Goal: Check status

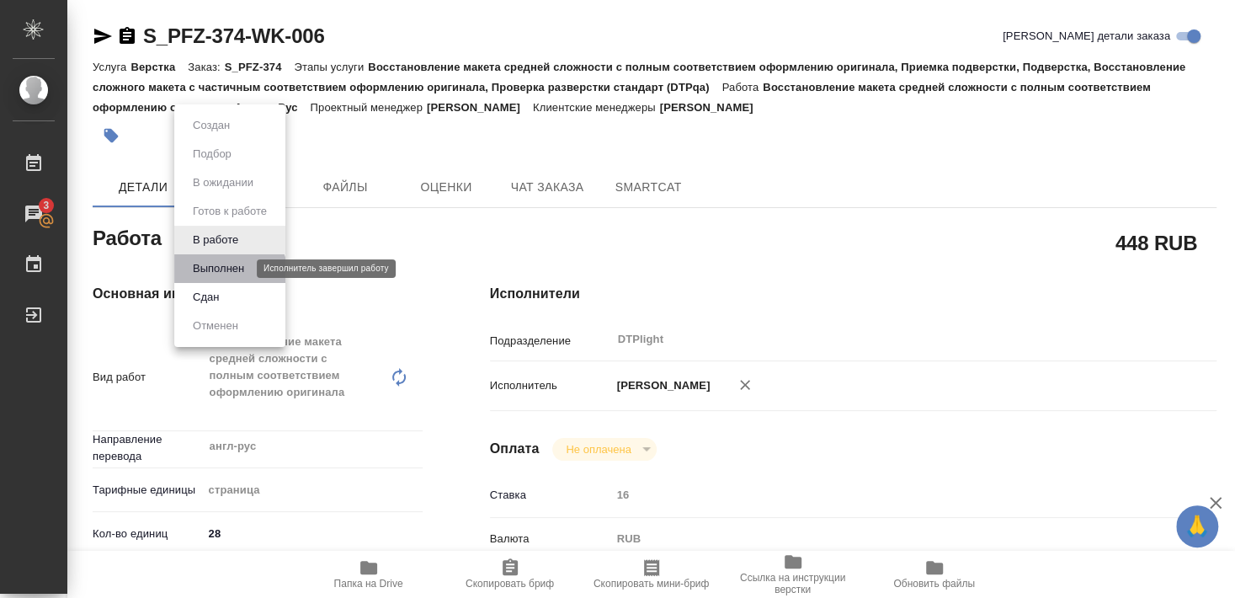
click at [218, 273] on button "Выполнен" at bounding box center [218, 268] width 61 height 19
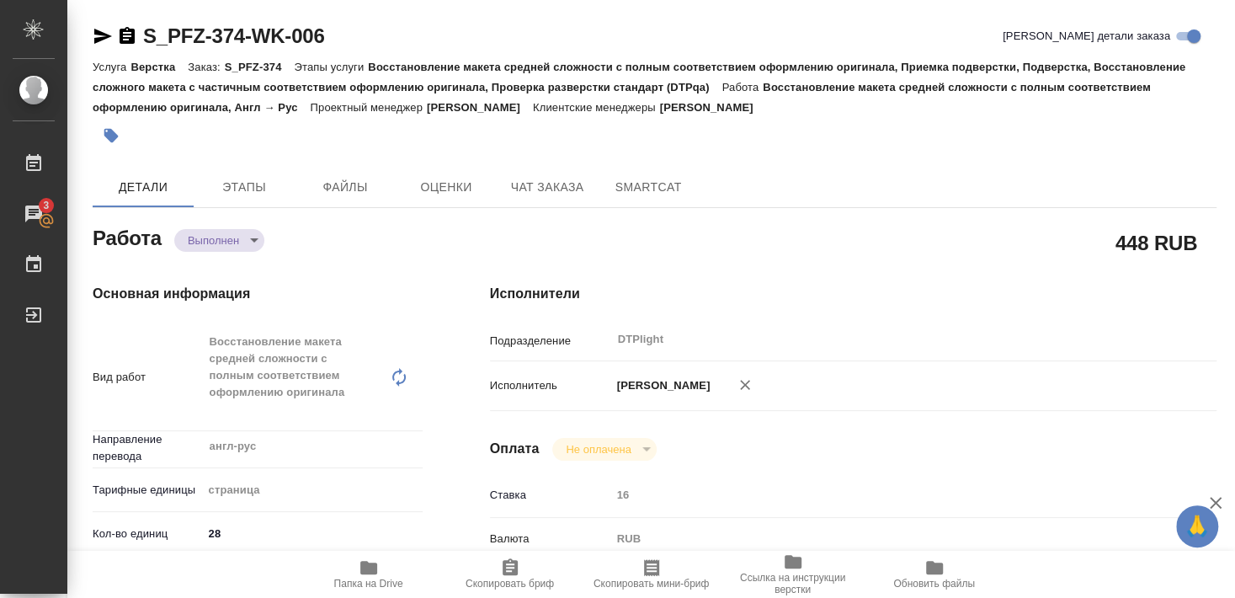
type textarea "x"
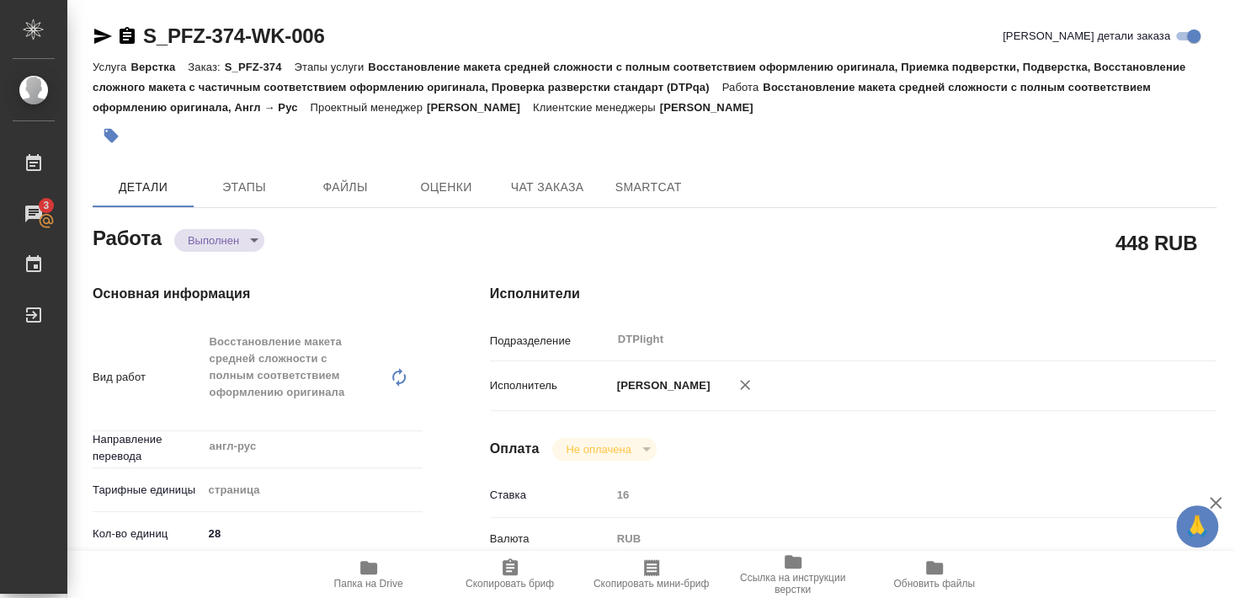
type textarea "x"
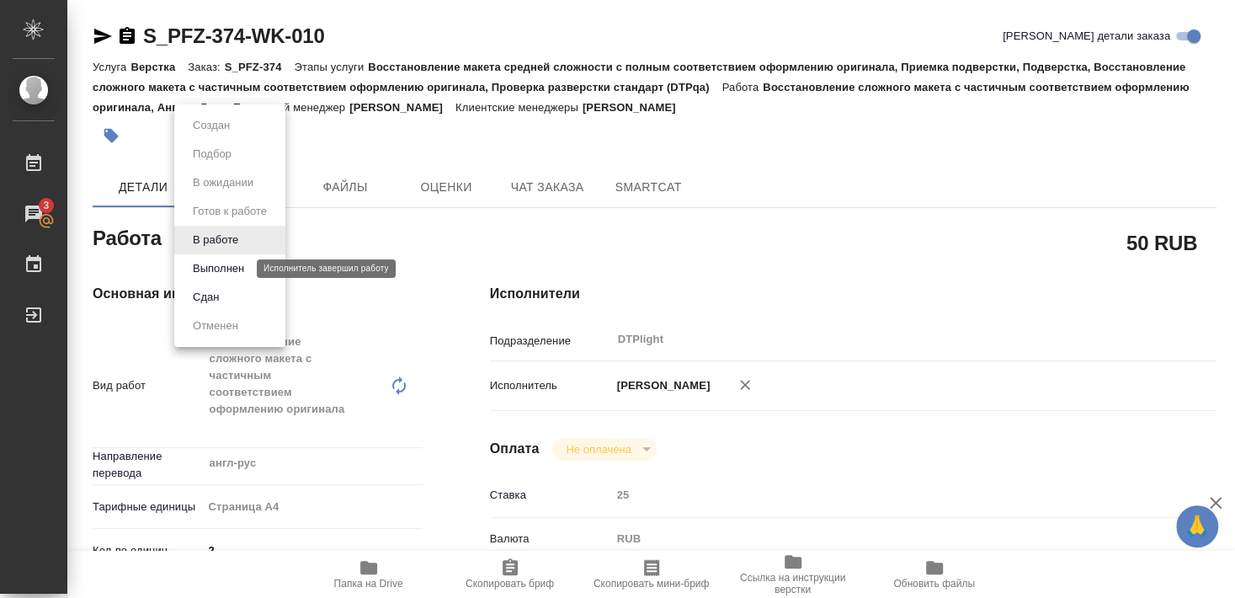
click at [219, 264] on button "Выполнен" at bounding box center [218, 268] width 61 height 19
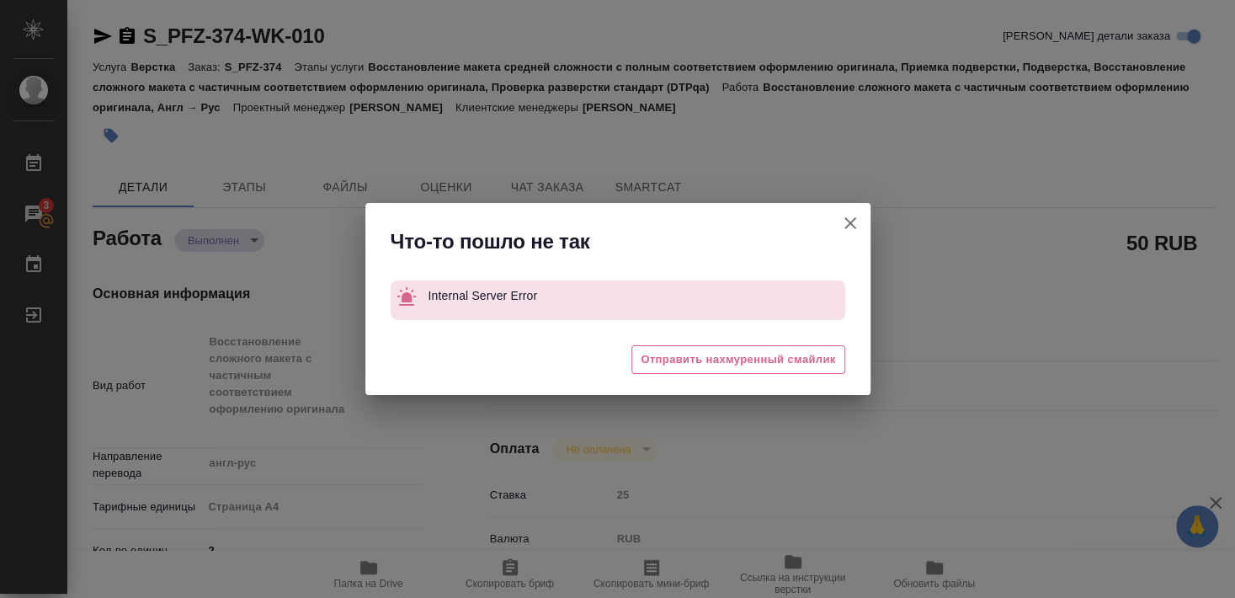
type textarea "x"
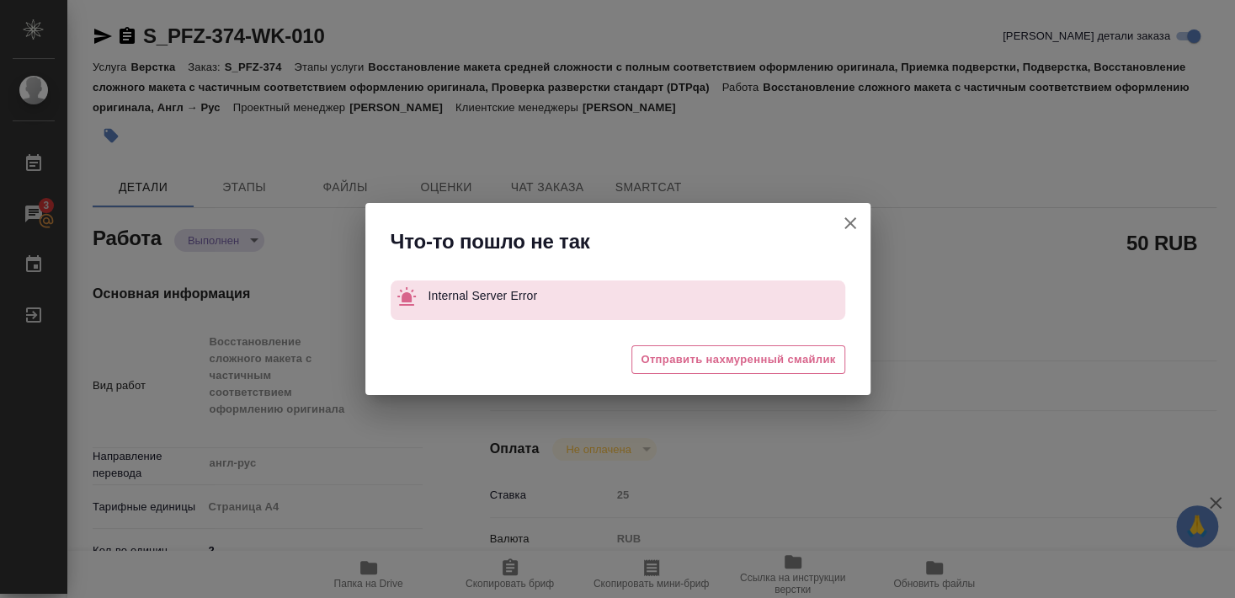
type textarea "x"
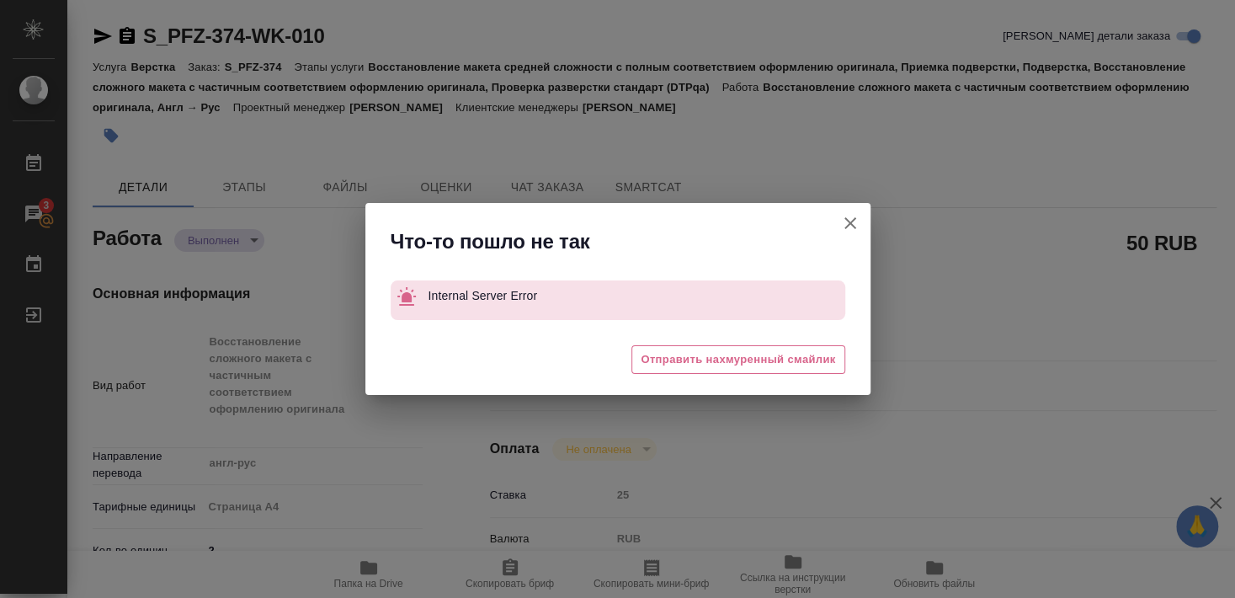
type textarea "x"
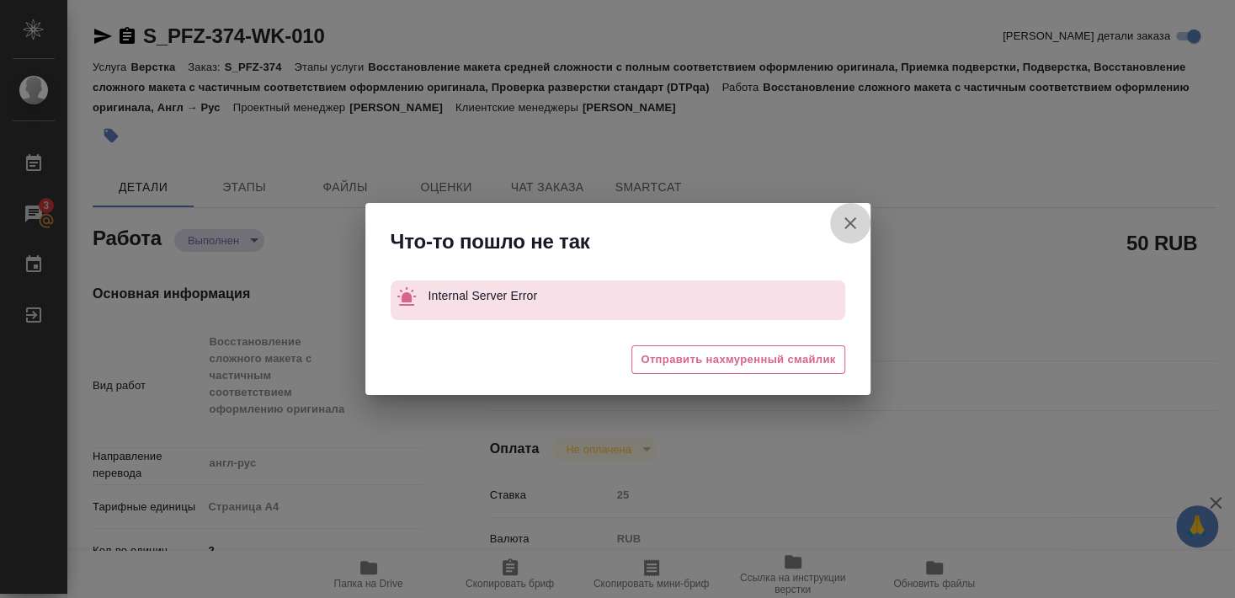
click at [852, 217] on icon "button" at bounding box center [850, 223] width 20 height 20
type textarea "x"
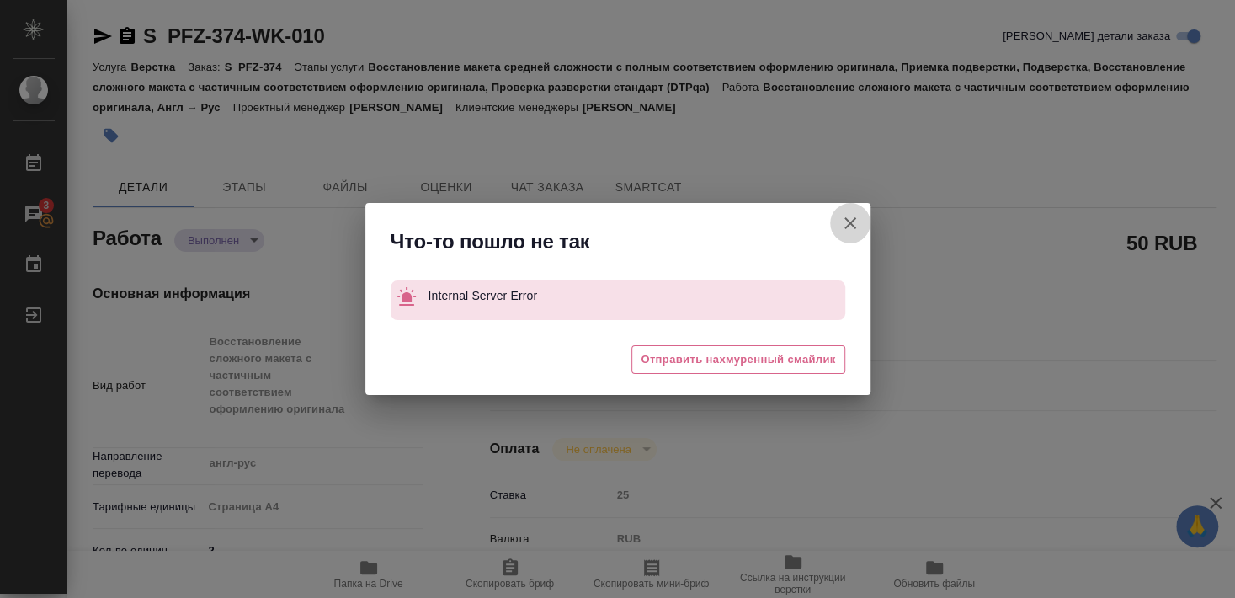
type textarea "x"
